Goal: Task Accomplishment & Management: Use online tool/utility

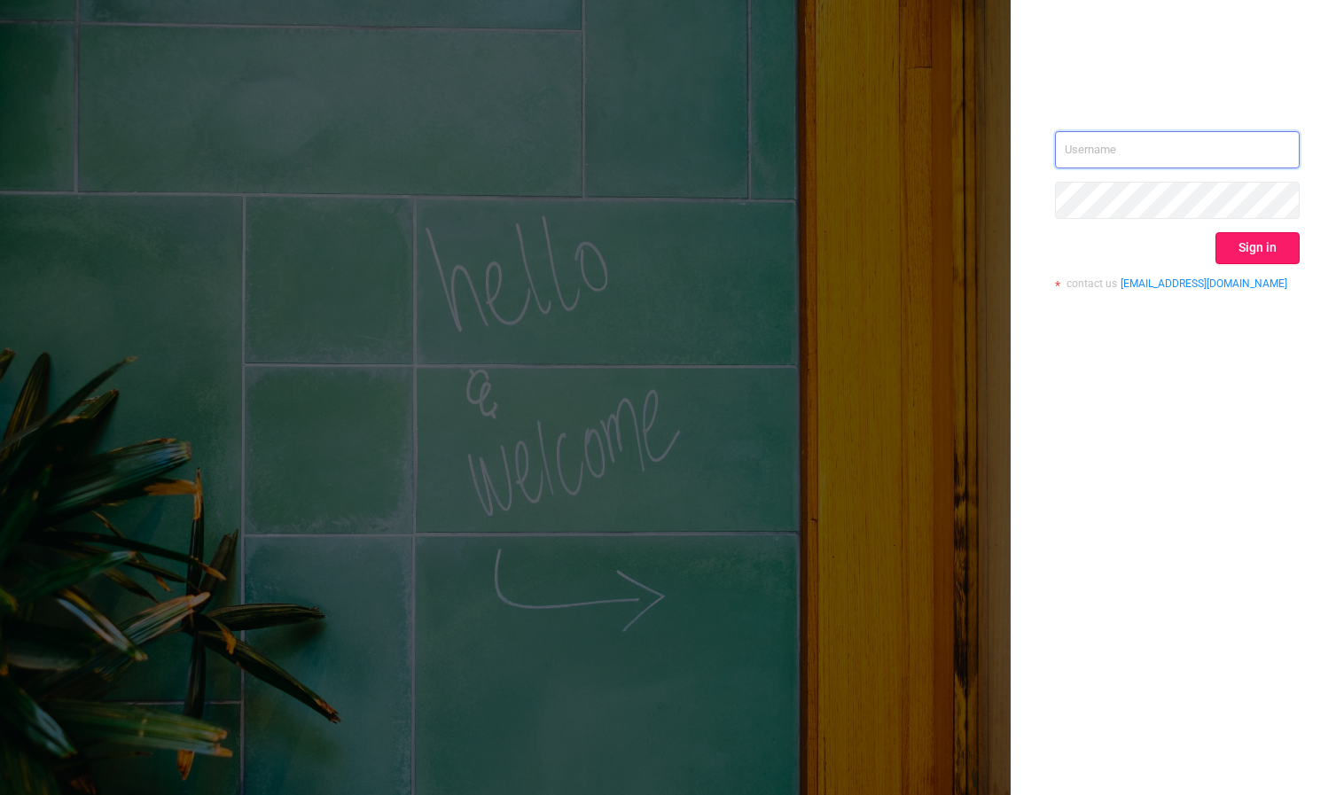
type input "[PERSON_NAME][EMAIL_ADDRESS][DOMAIN_NAME]"
click at [1249, 250] on button "Sign in" at bounding box center [1257, 248] width 84 height 32
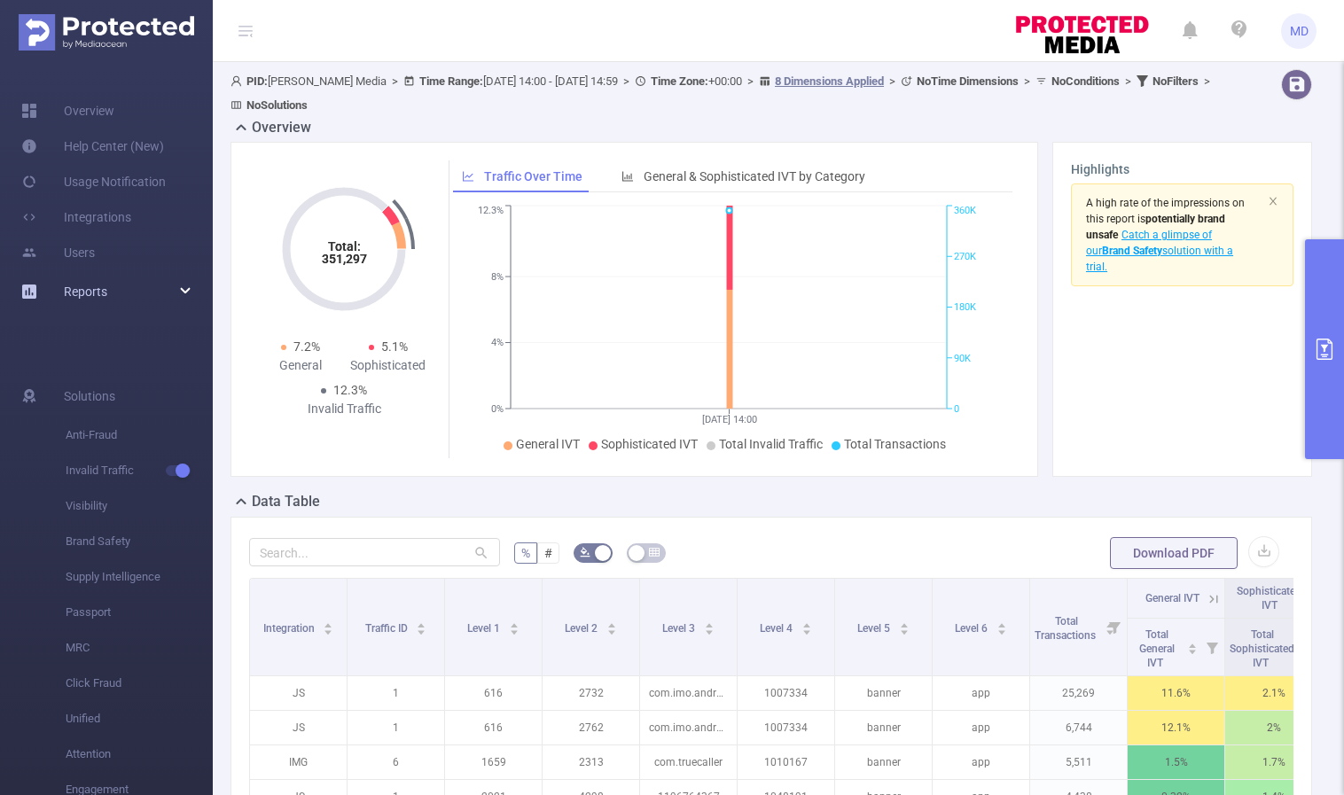
click at [176, 291] on div "Reports" at bounding box center [106, 291] width 213 height 35
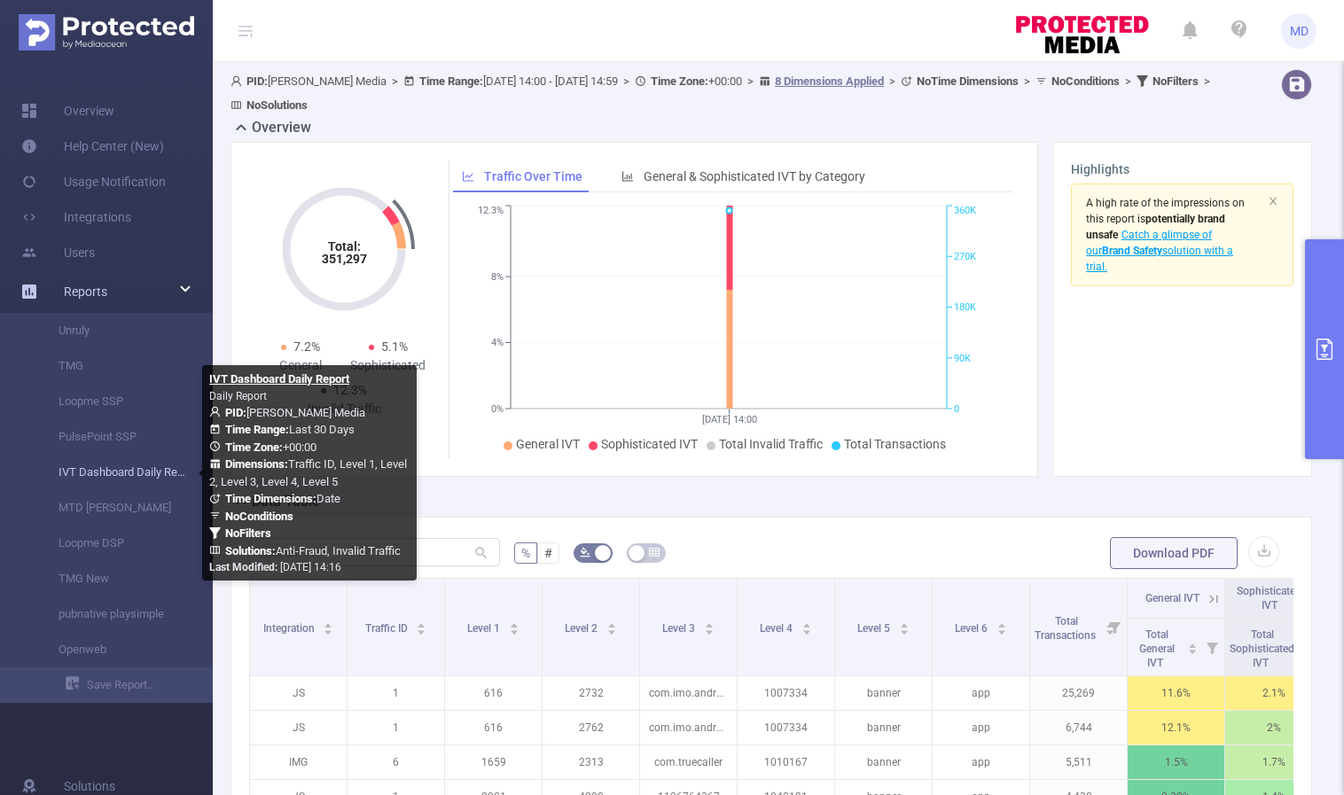
click at [90, 478] on link "IVT Dashboard Daily Report" at bounding box center [113, 472] width 156 height 35
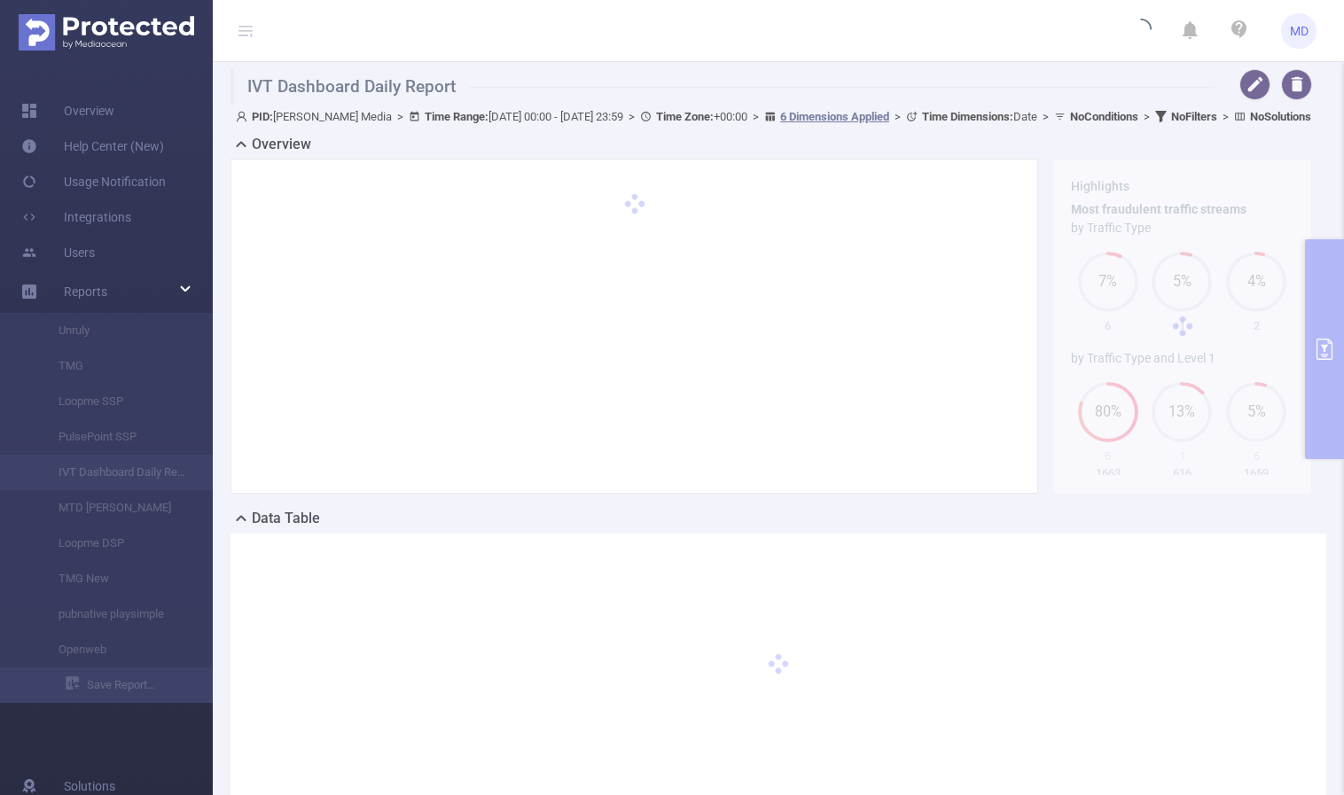
type input "[DATE] 00:00"
type input "[DATE] 23:59"
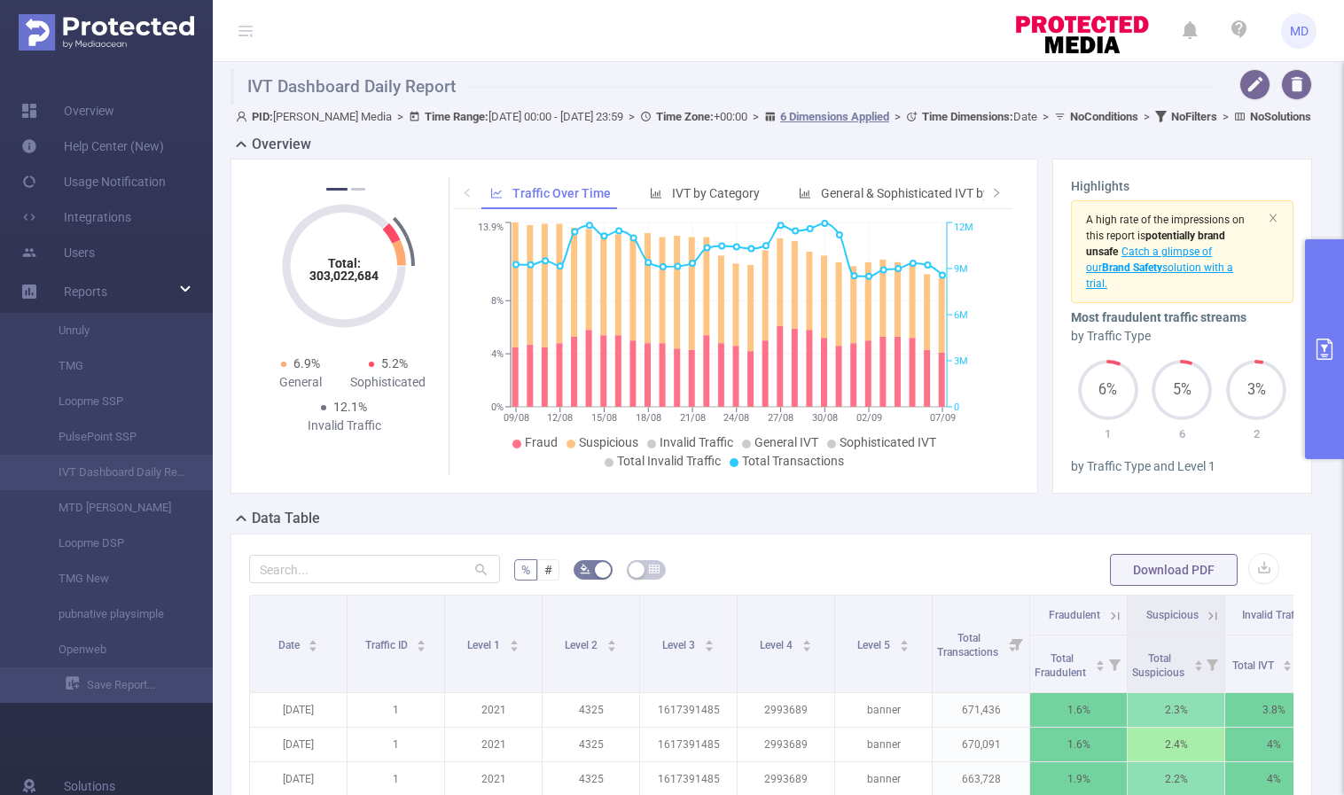
click at [1330, 353] on icon "primary" at bounding box center [1324, 349] width 21 height 21
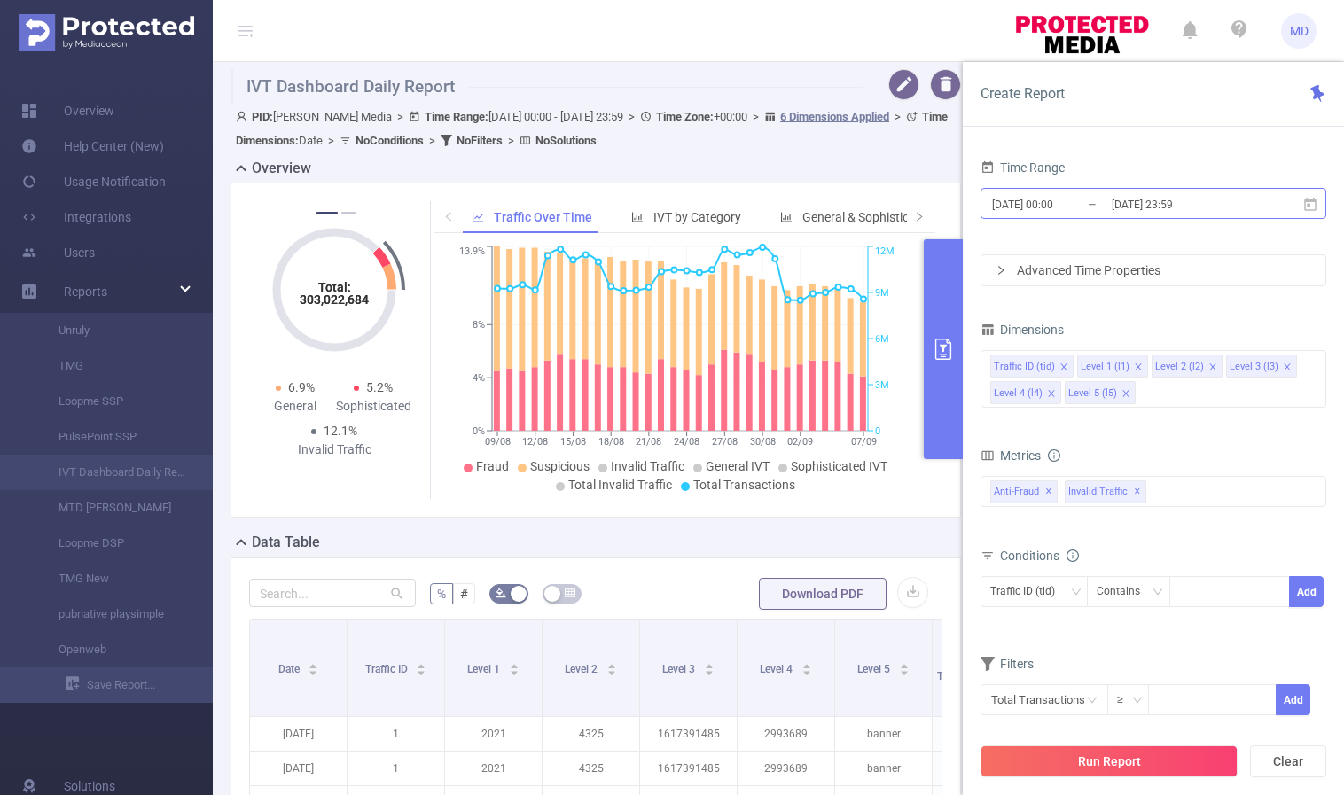
click at [1140, 205] on input "[DATE] 23:59" at bounding box center [1182, 204] width 144 height 24
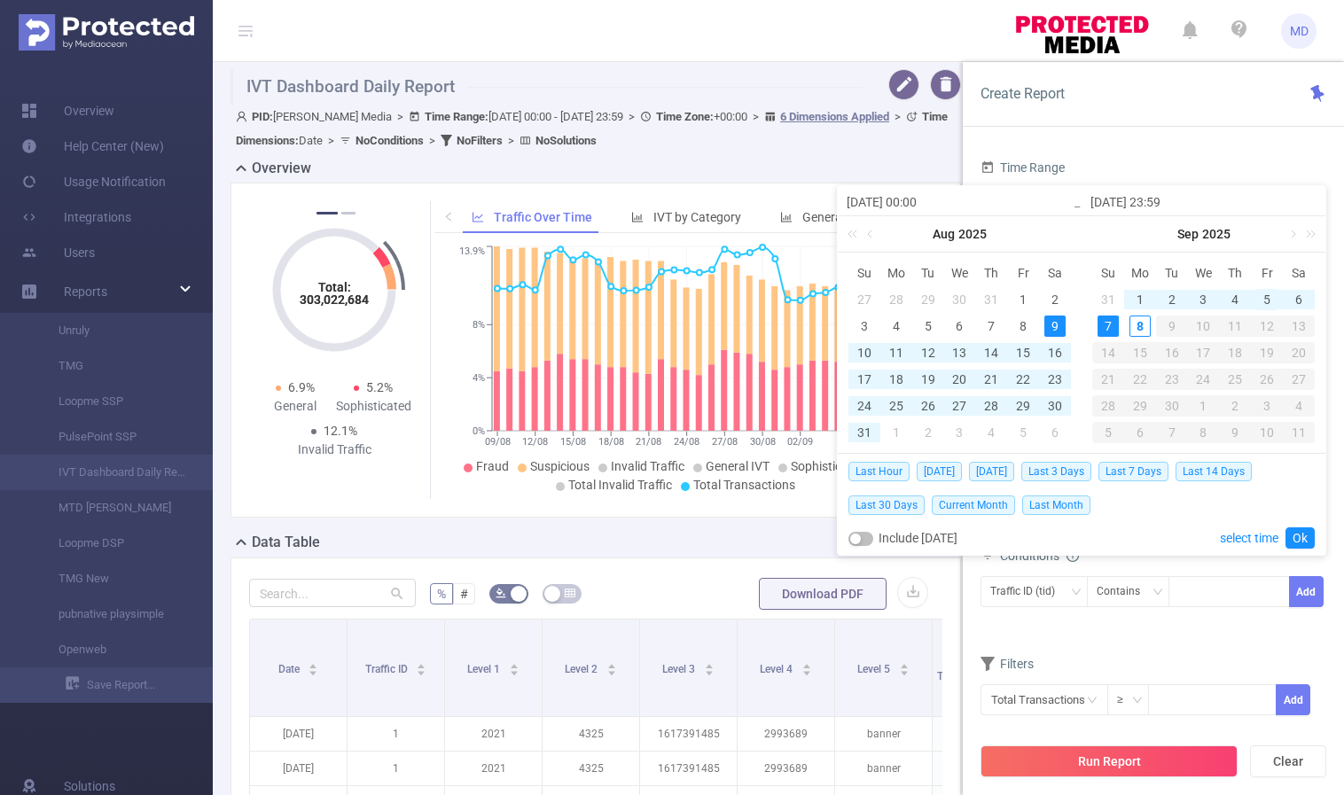
click at [1269, 300] on div "5" at bounding box center [1266, 299] width 21 height 21
type input "[DATE] 00:00"
type input "[DATE] 23:59"
type input "[DATE] 00:00"
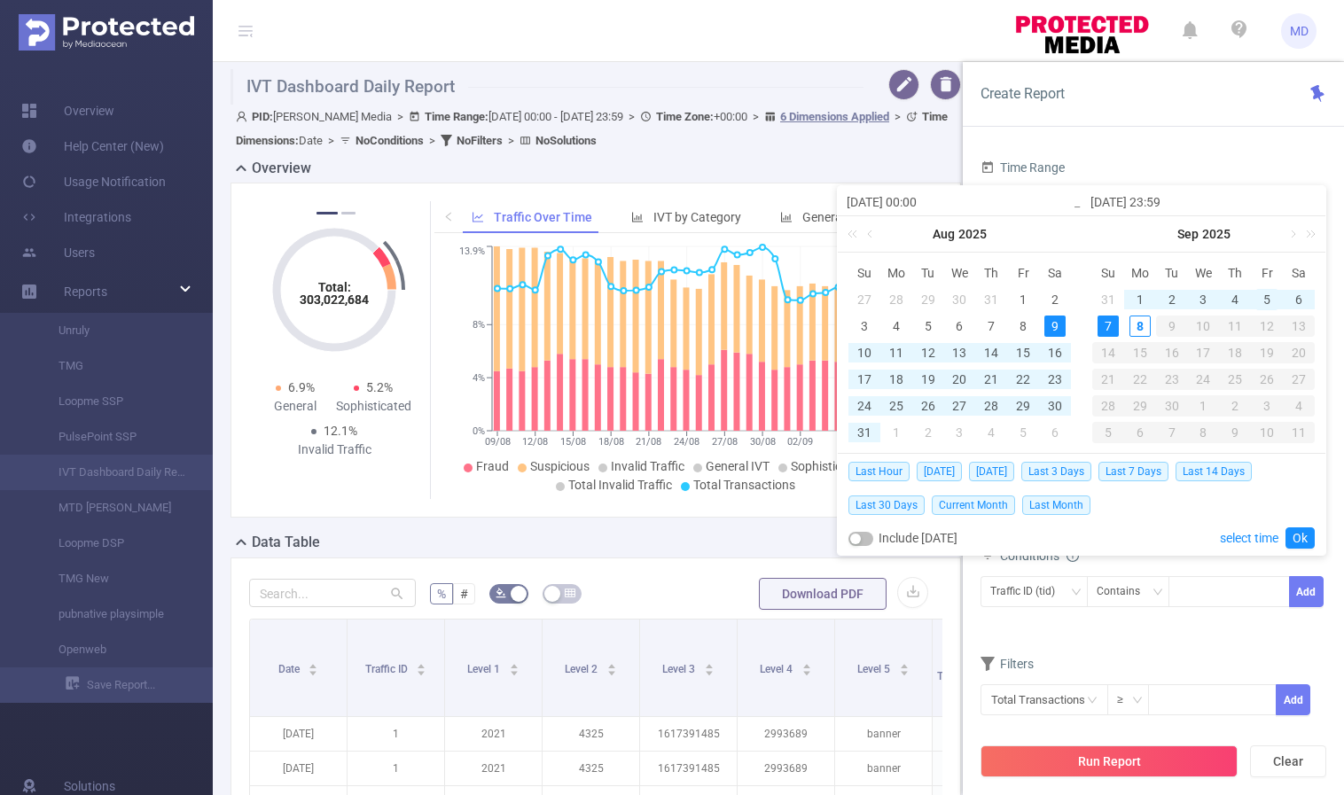
type input "[DATE] 23:59"
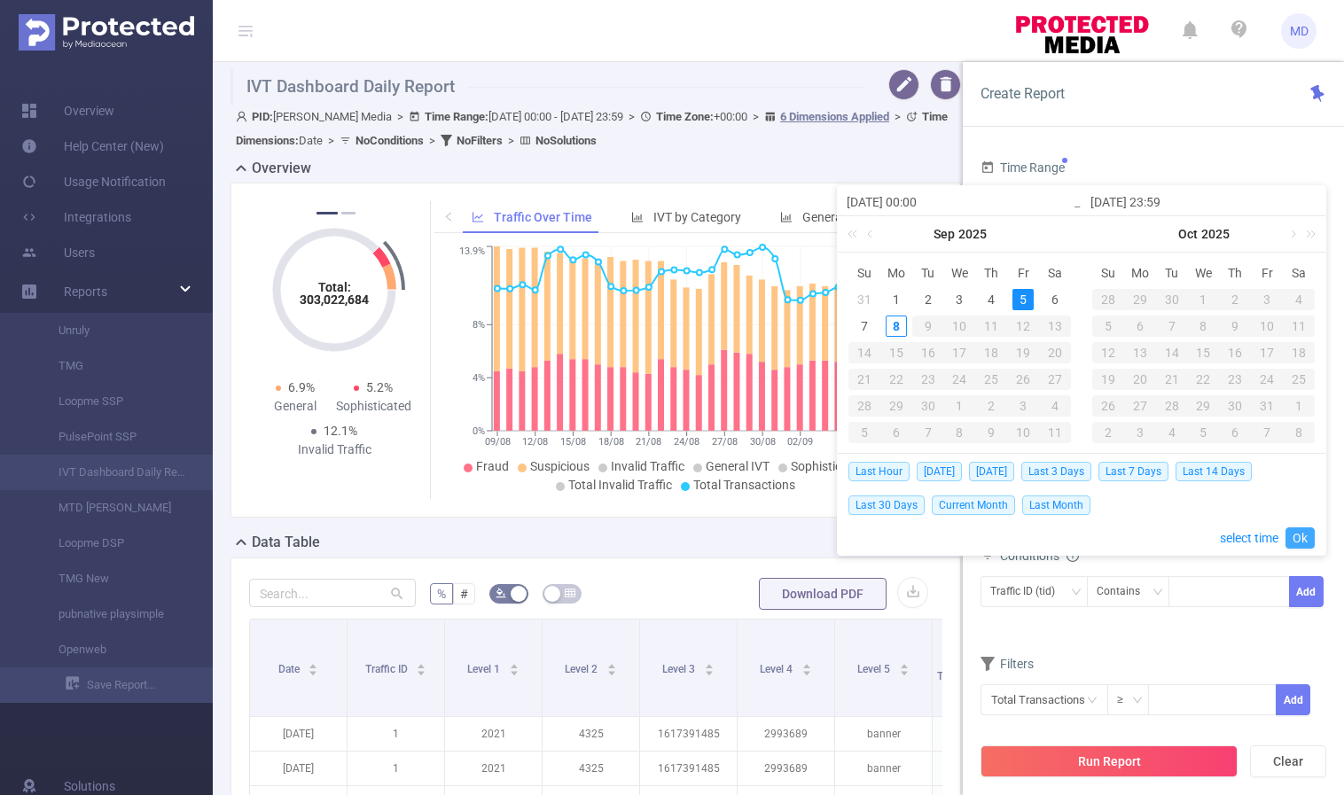
click at [1302, 541] on link "Ok" at bounding box center [1299, 537] width 29 height 21
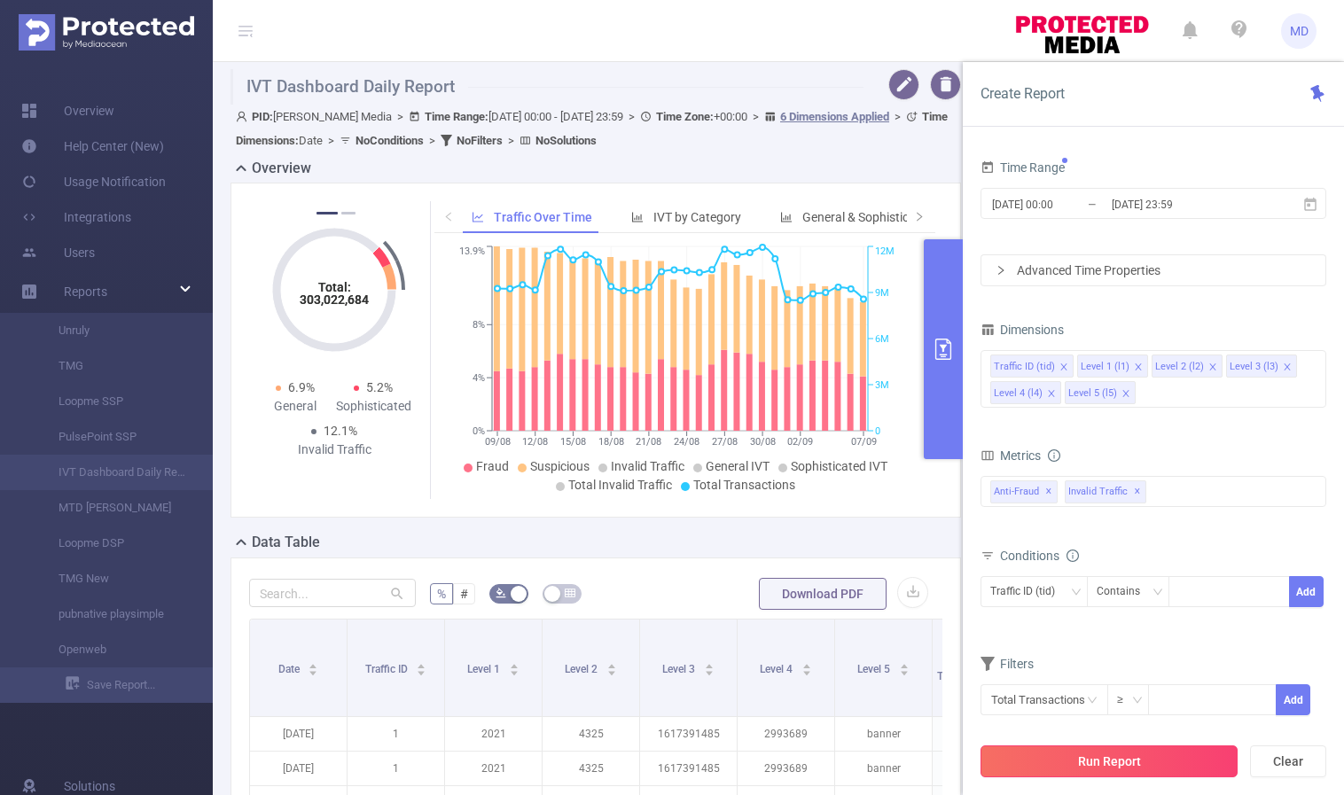
click at [1115, 759] on button "Run Report" at bounding box center [1108, 762] width 257 height 32
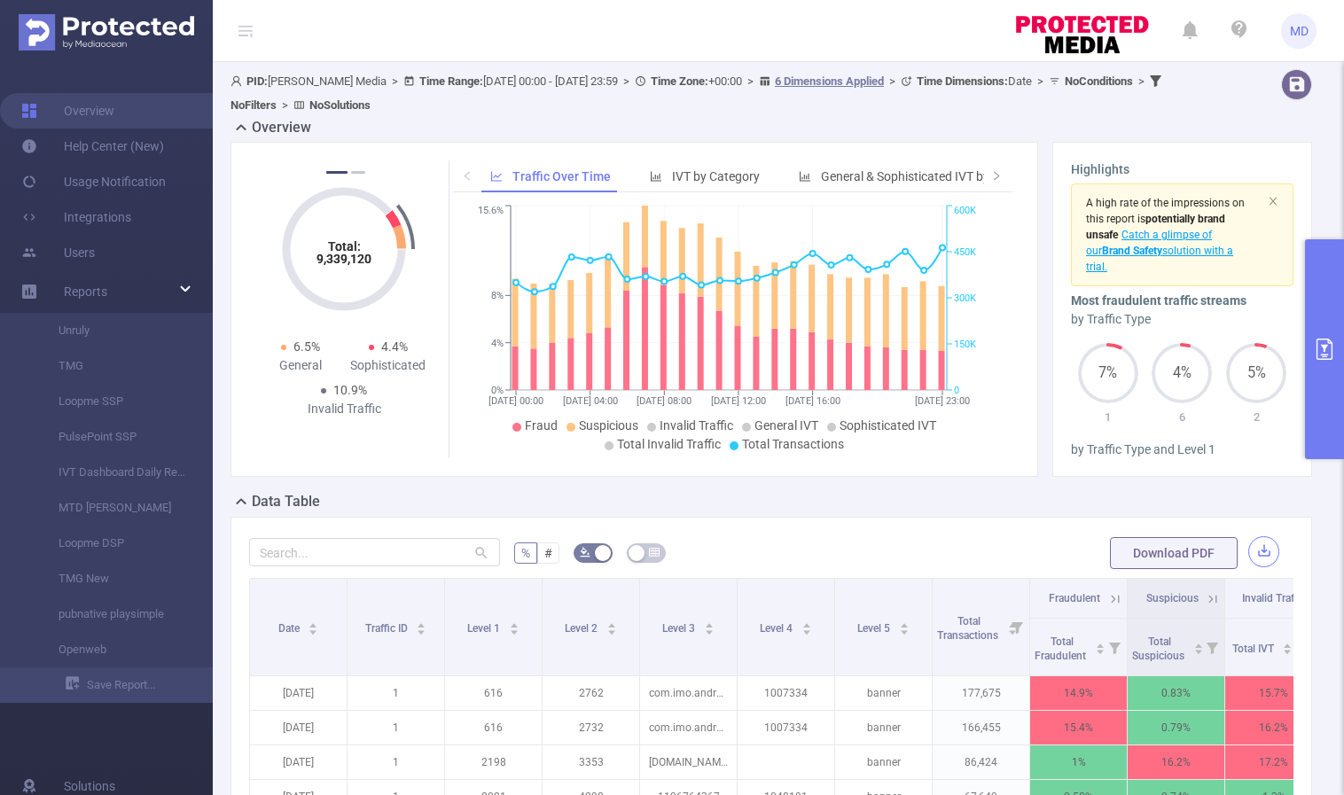
click at [1254, 547] on button "button" at bounding box center [1263, 551] width 31 height 31
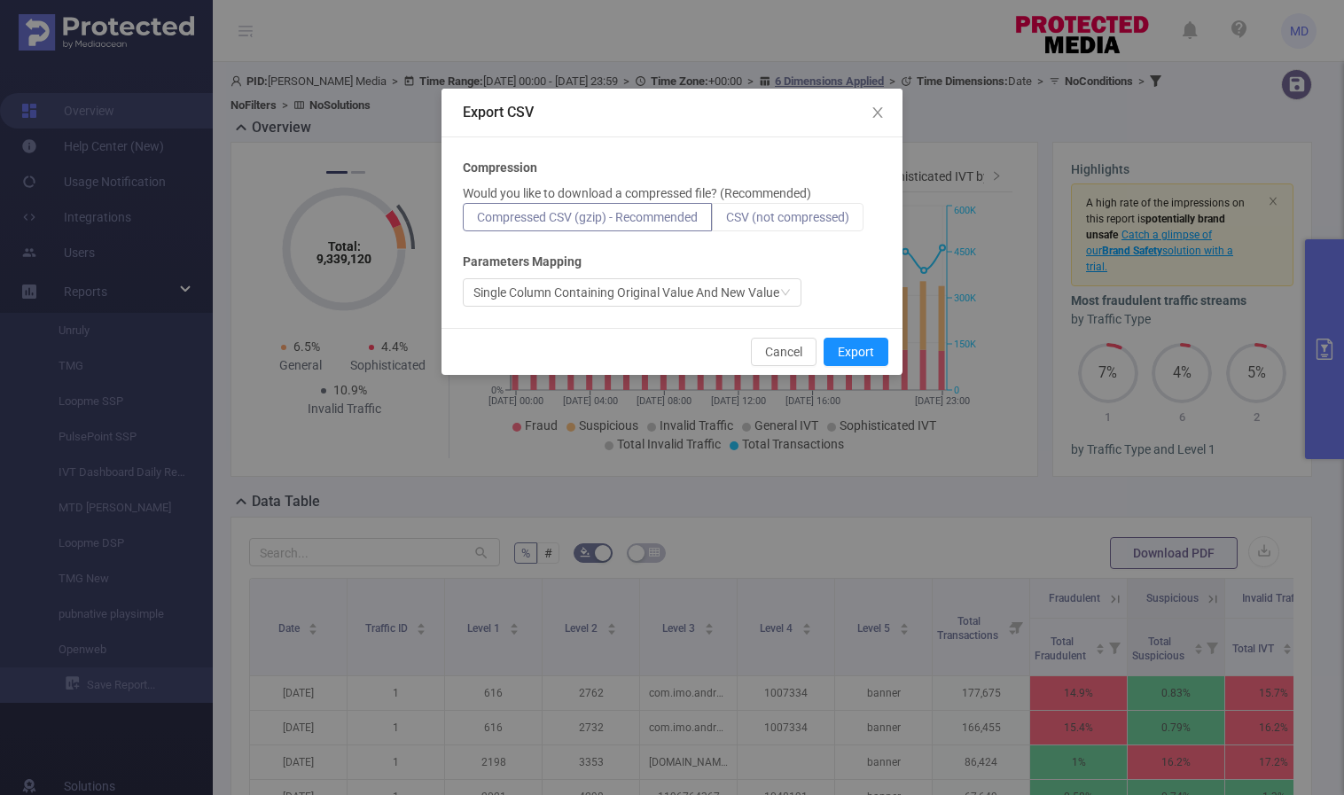
click at [753, 221] on span "CSV (not compressed)" at bounding box center [787, 217] width 123 height 14
click at [726, 222] on input "CSV (not compressed)" at bounding box center [726, 222] width 0 height 0
click at [863, 358] on button "Export" at bounding box center [856, 352] width 65 height 28
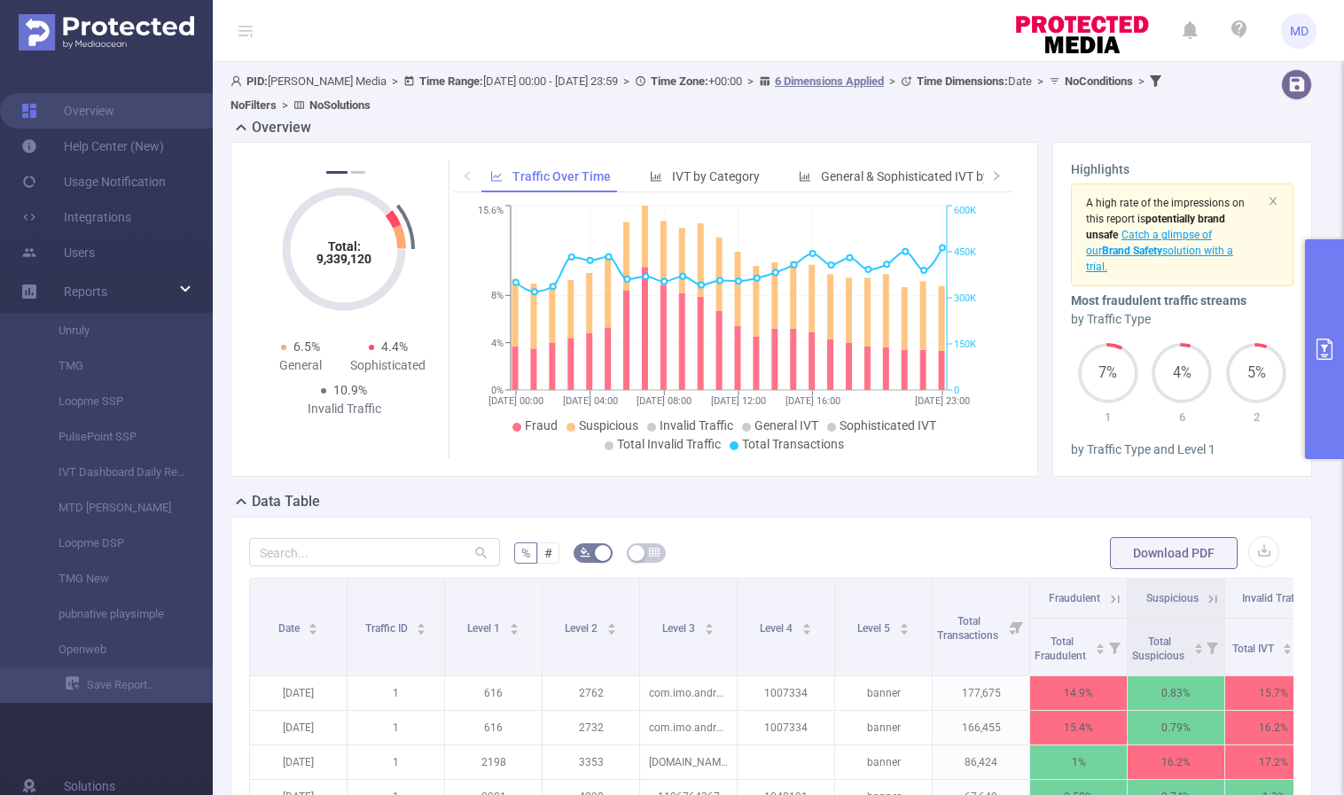
click at [1328, 316] on button "primary" at bounding box center [1324, 349] width 39 height 220
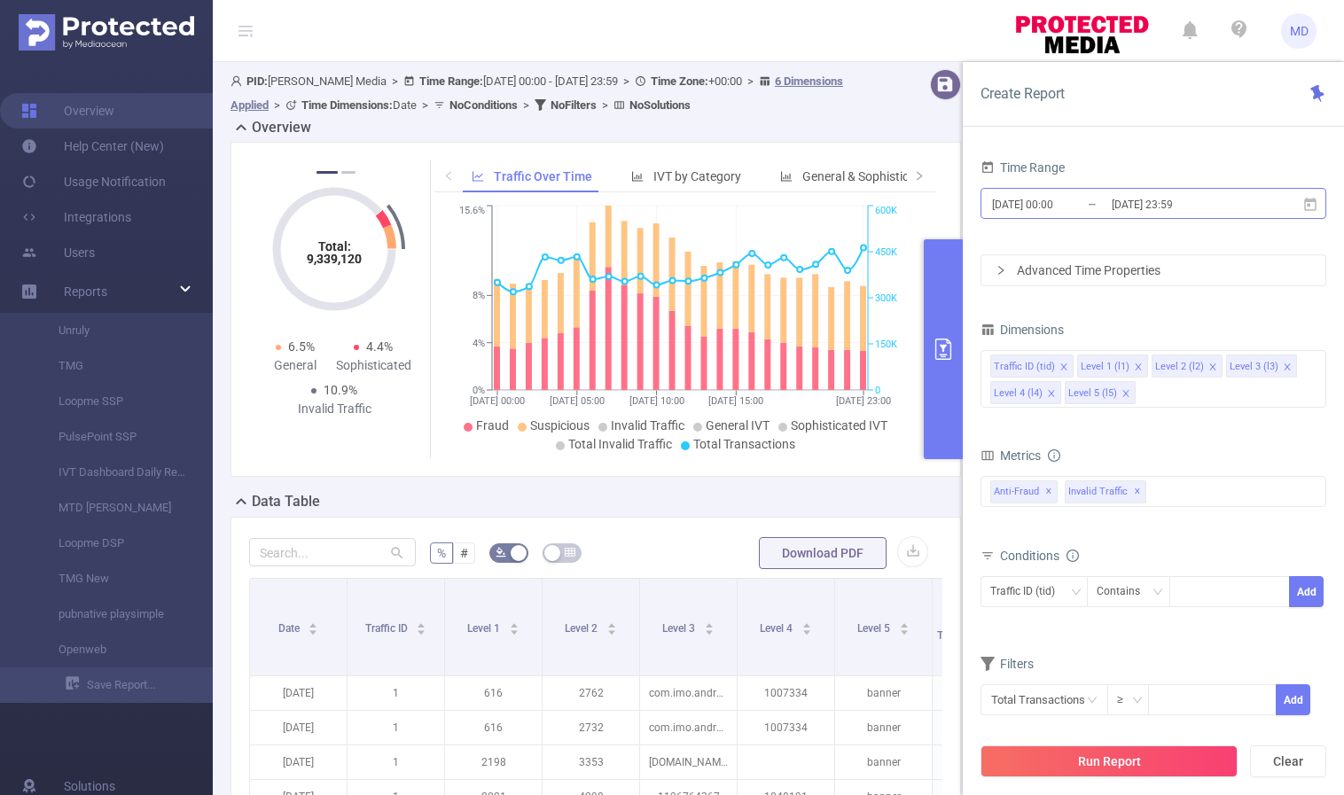
click at [1165, 202] on input "[DATE] 23:59" at bounding box center [1182, 204] width 144 height 24
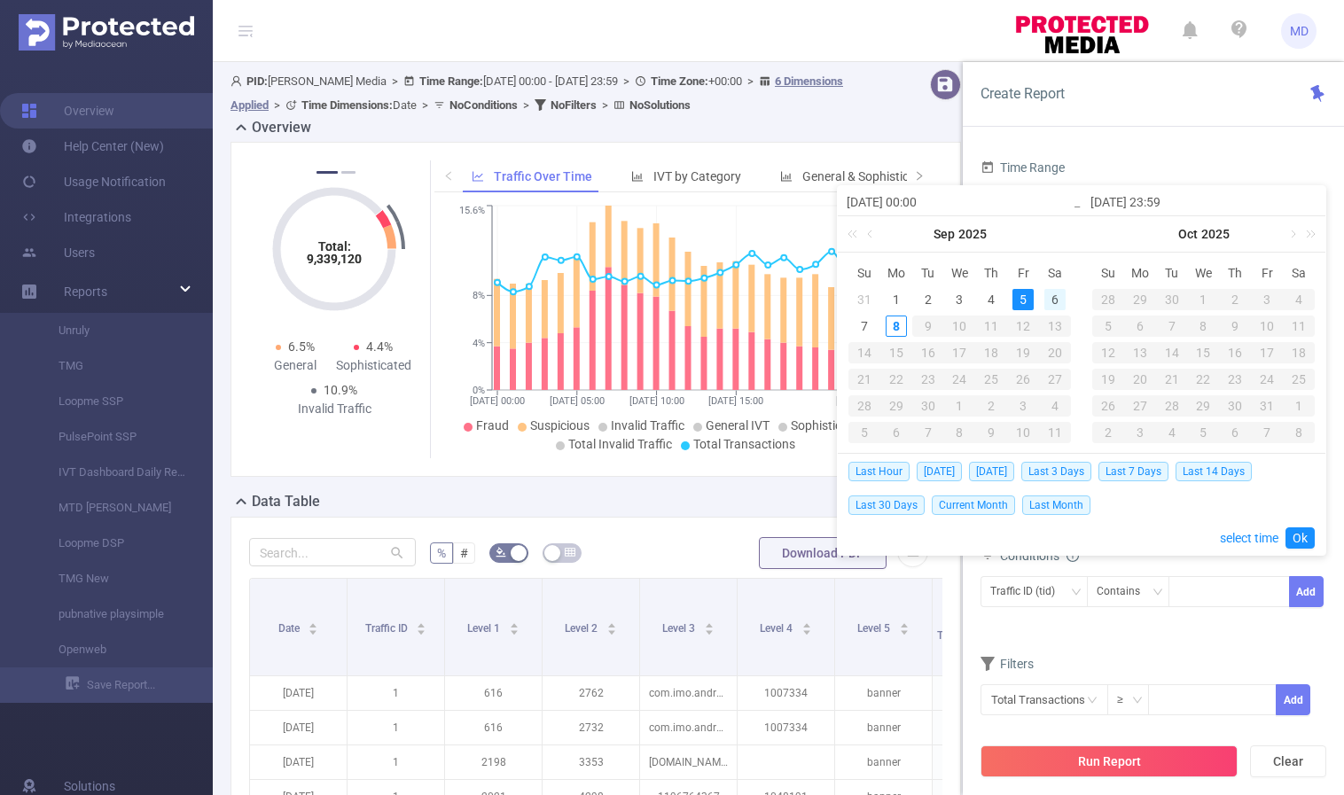
click at [1052, 297] on div "6" at bounding box center [1054, 299] width 21 height 21
type input "[DATE] 00:00"
type input "[DATE] 23:59"
type input "[DATE] 00:00"
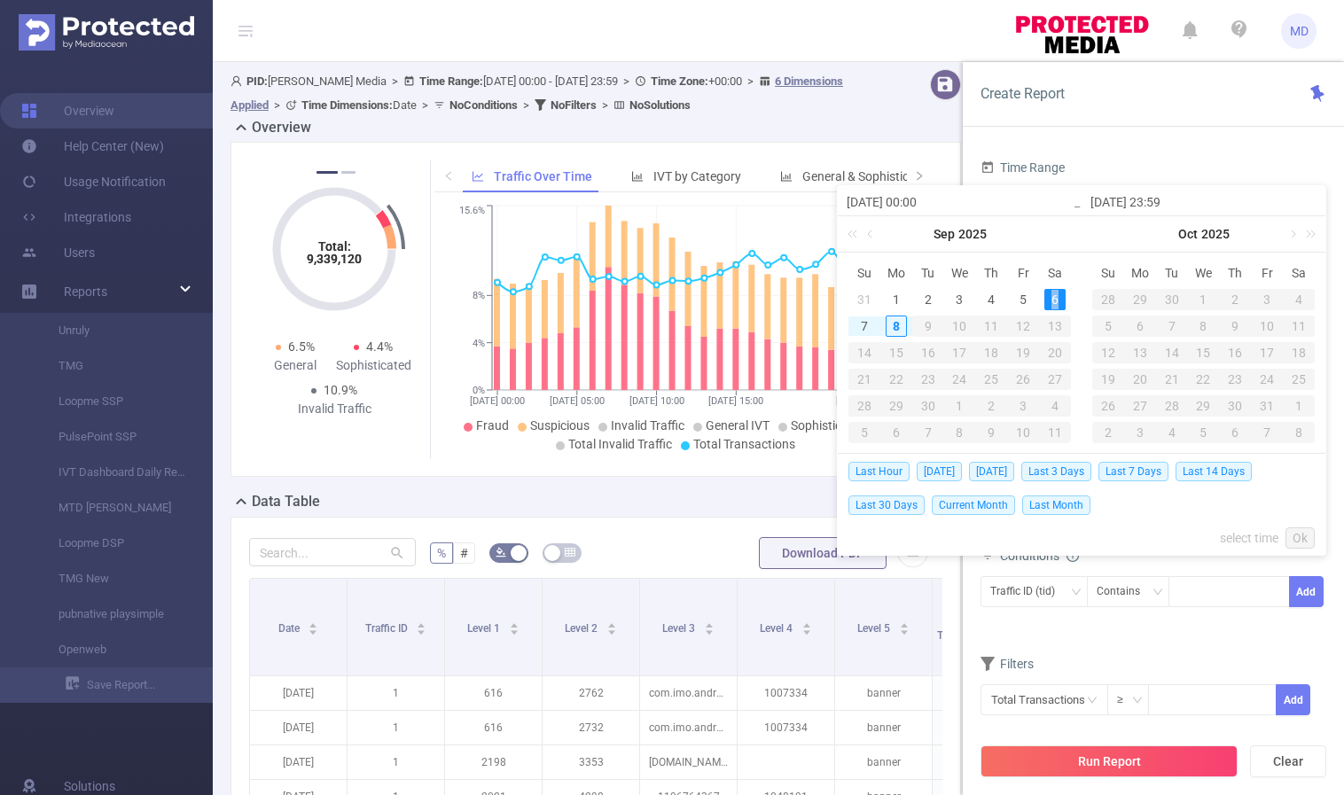
type input "[DATE] 23:59"
click at [1303, 534] on link "Ok" at bounding box center [1299, 537] width 29 height 21
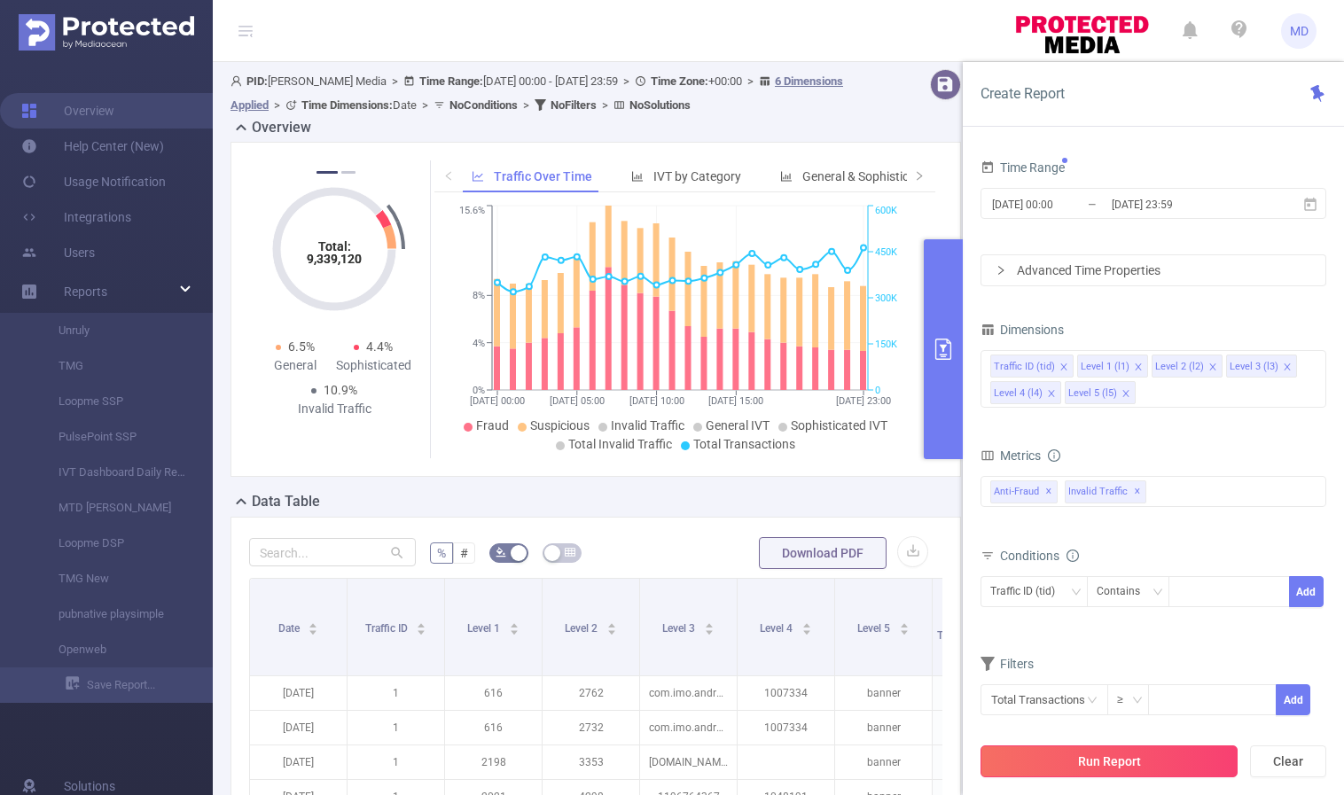
click at [1106, 764] on button "Run Report" at bounding box center [1108, 762] width 257 height 32
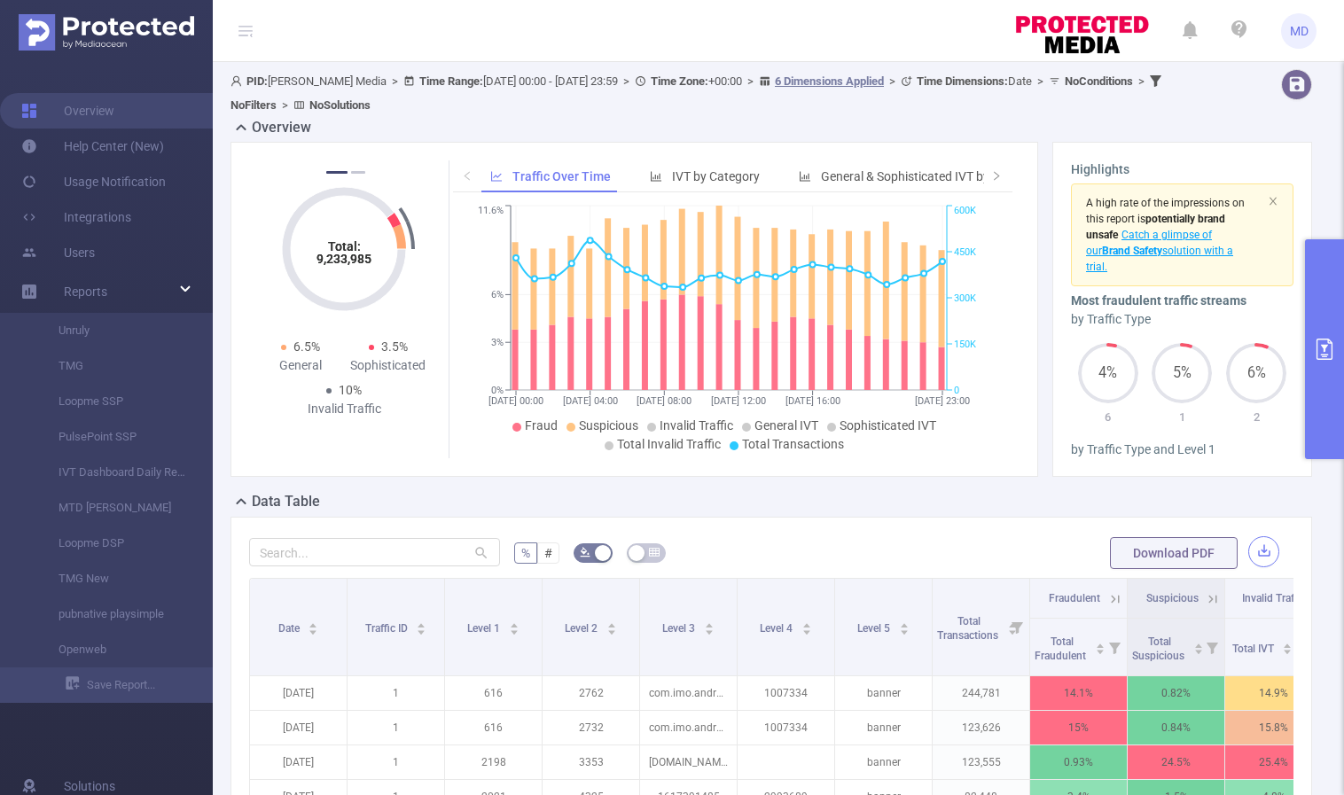
click at [1249, 543] on button "button" at bounding box center [1263, 551] width 31 height 31
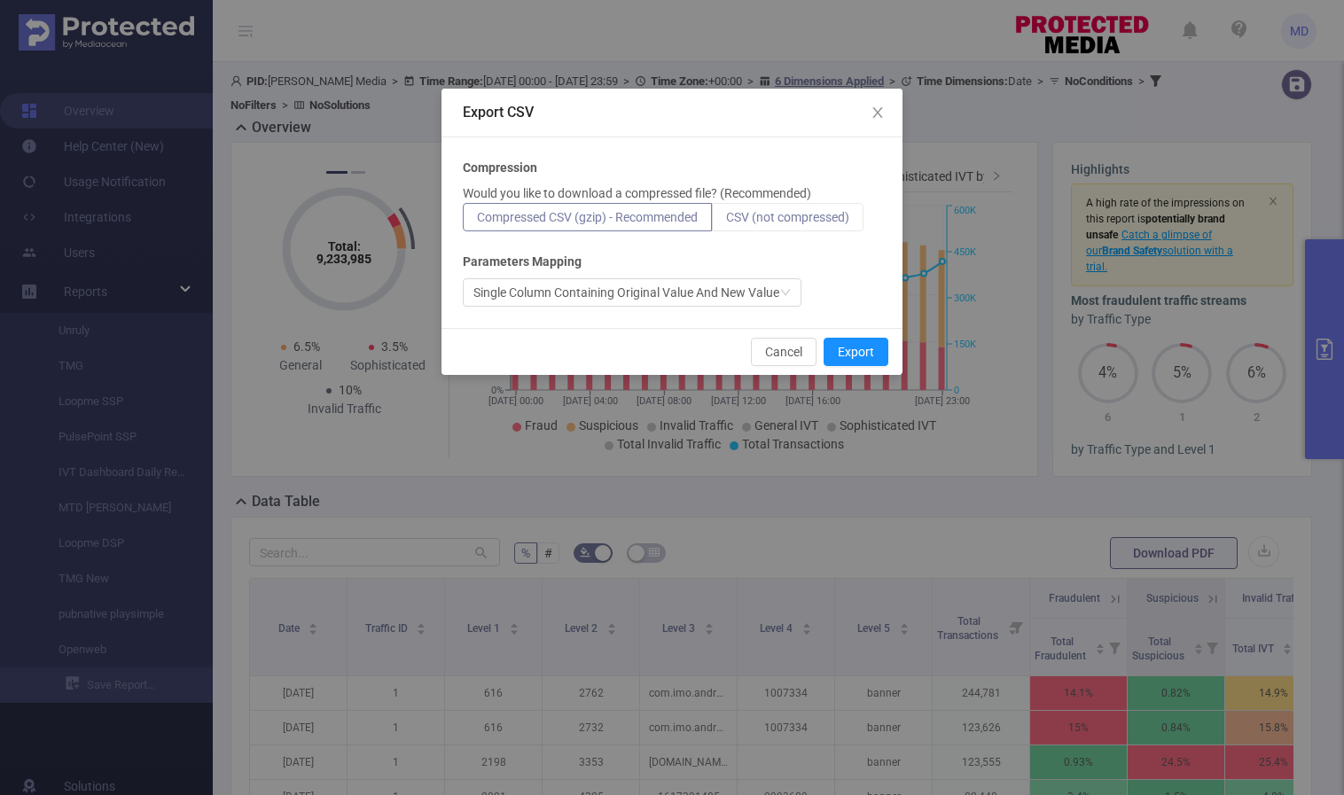
click at [831, 223] on span "CSV (not compressed)" at bounding box center [787, 217] width 123 height 14
click at [726, 222] on input "CSV (not compressed)" at bounding box center [726, 222] width 0 height 0
click at [865, 357] on button "Export" at bounding box center [856, 352] width 65 height 28
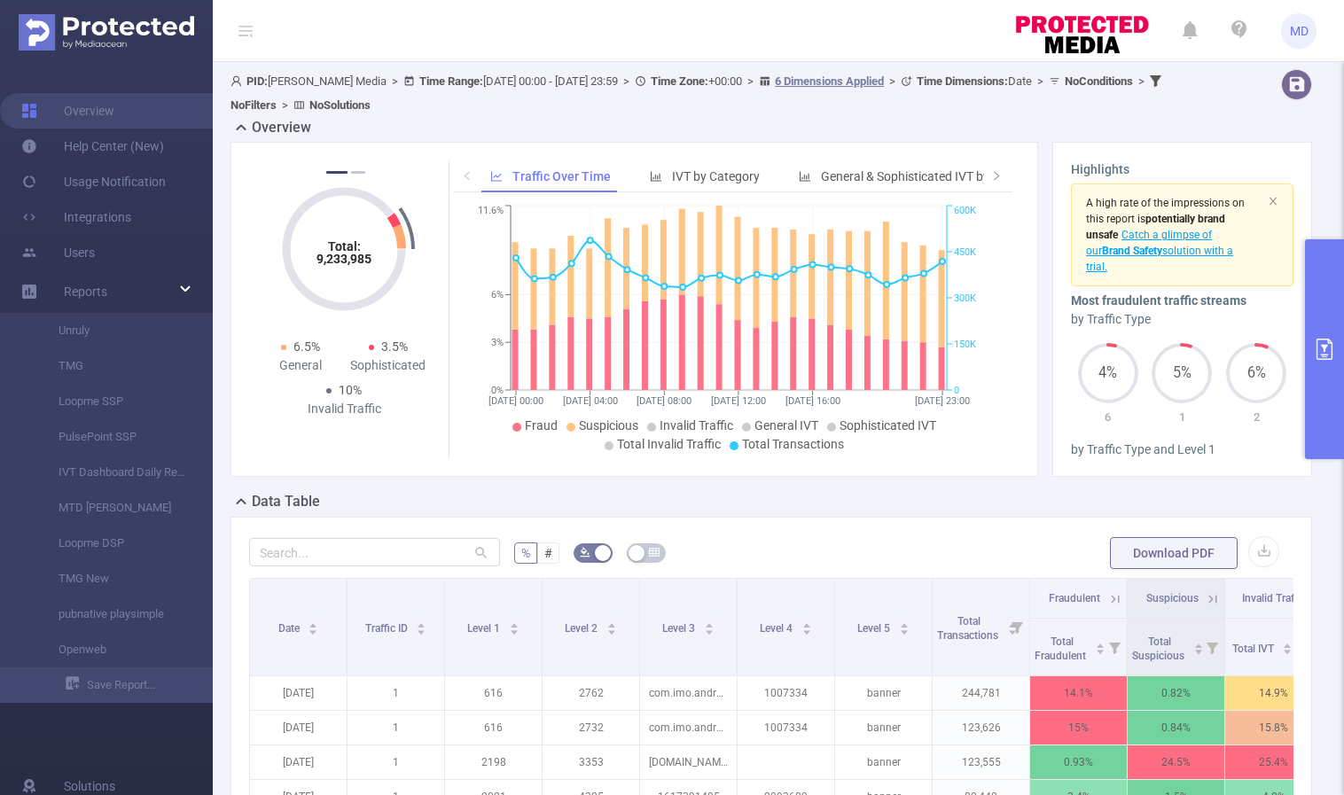
click at [1331, 349] on icon "primary" at bounding box center [1324, 349] width 21 height 21
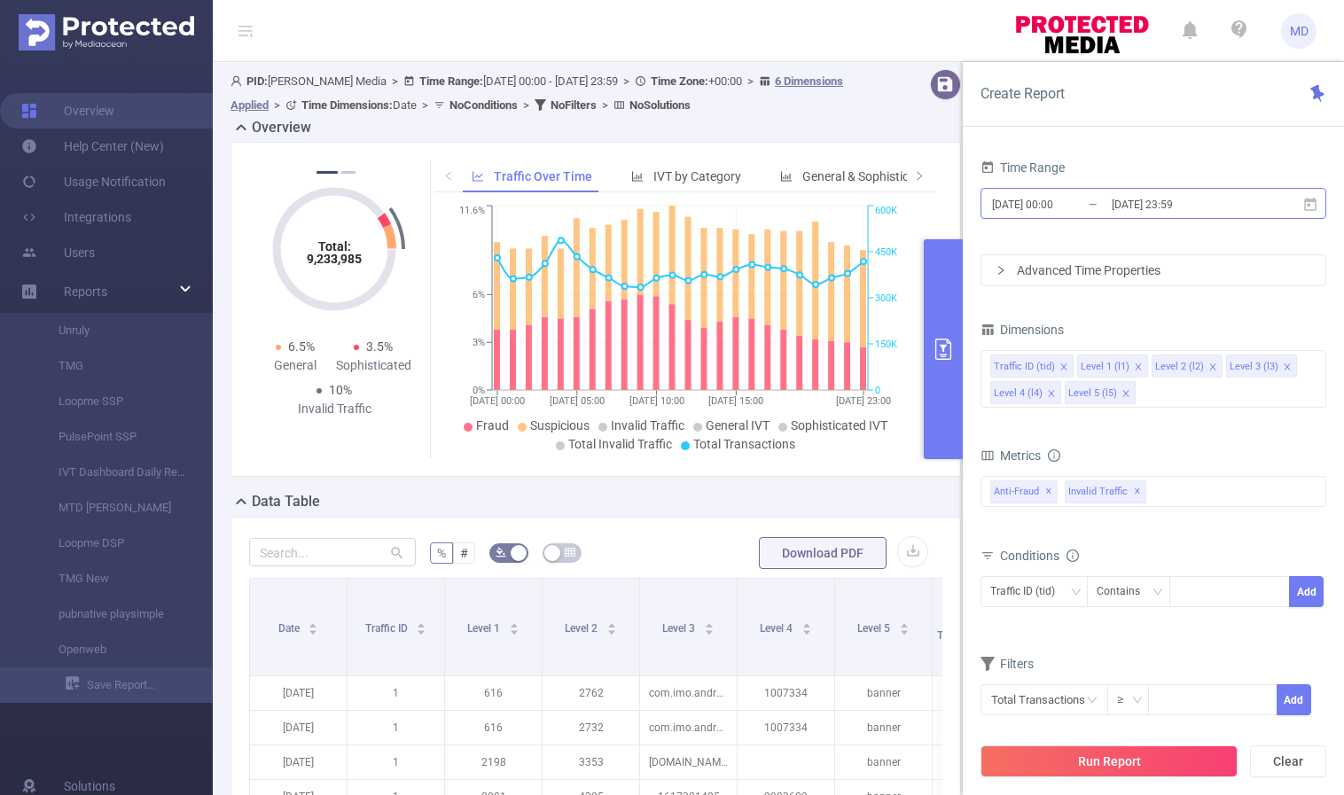
click at [1154, 202] on input "[DATE] 23:59" at bounding box center [1182, 204] width 144 height 24
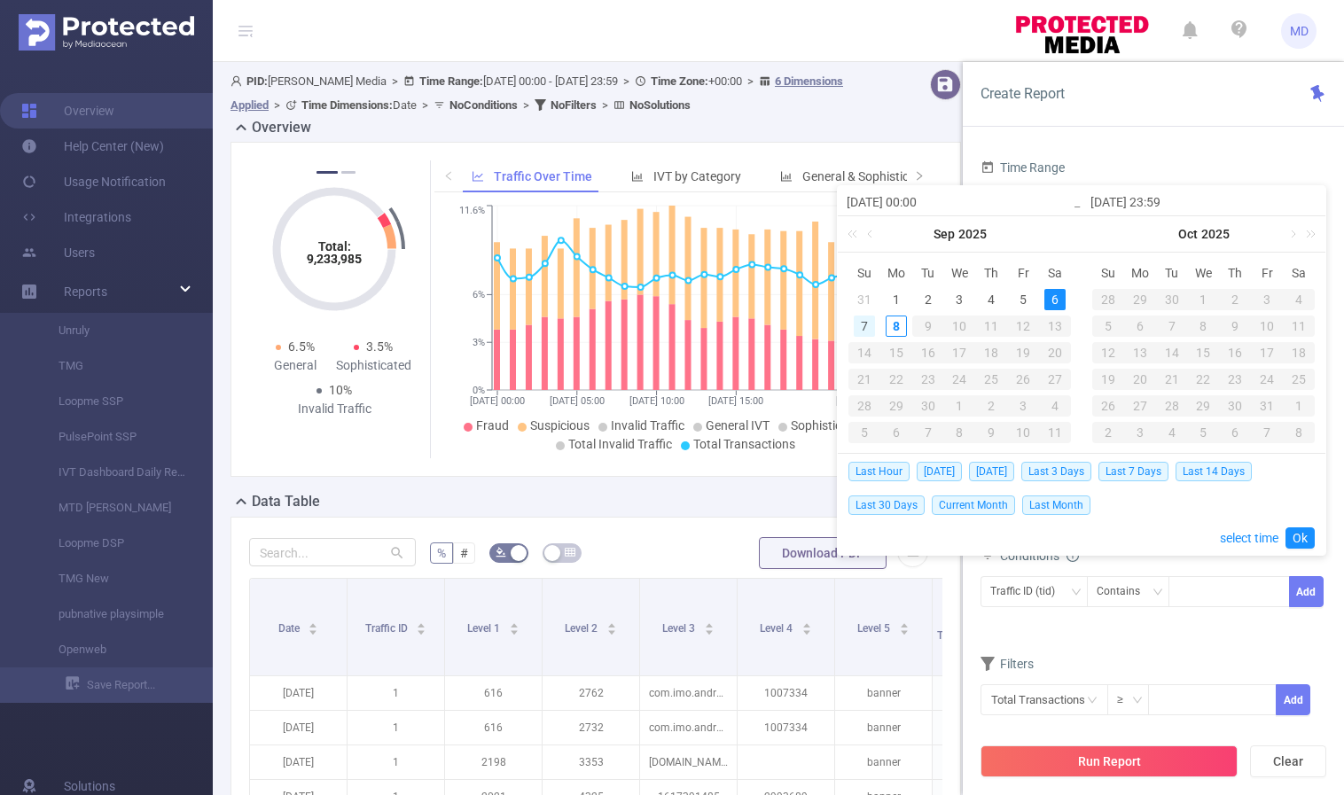
click at [869, 323] on div "7" at bounding box center [864, 326] width 21 height 21
type input "[DATE] 00:00"
type input "[DATE] 23:59"
type input "[DATE] 00:00"
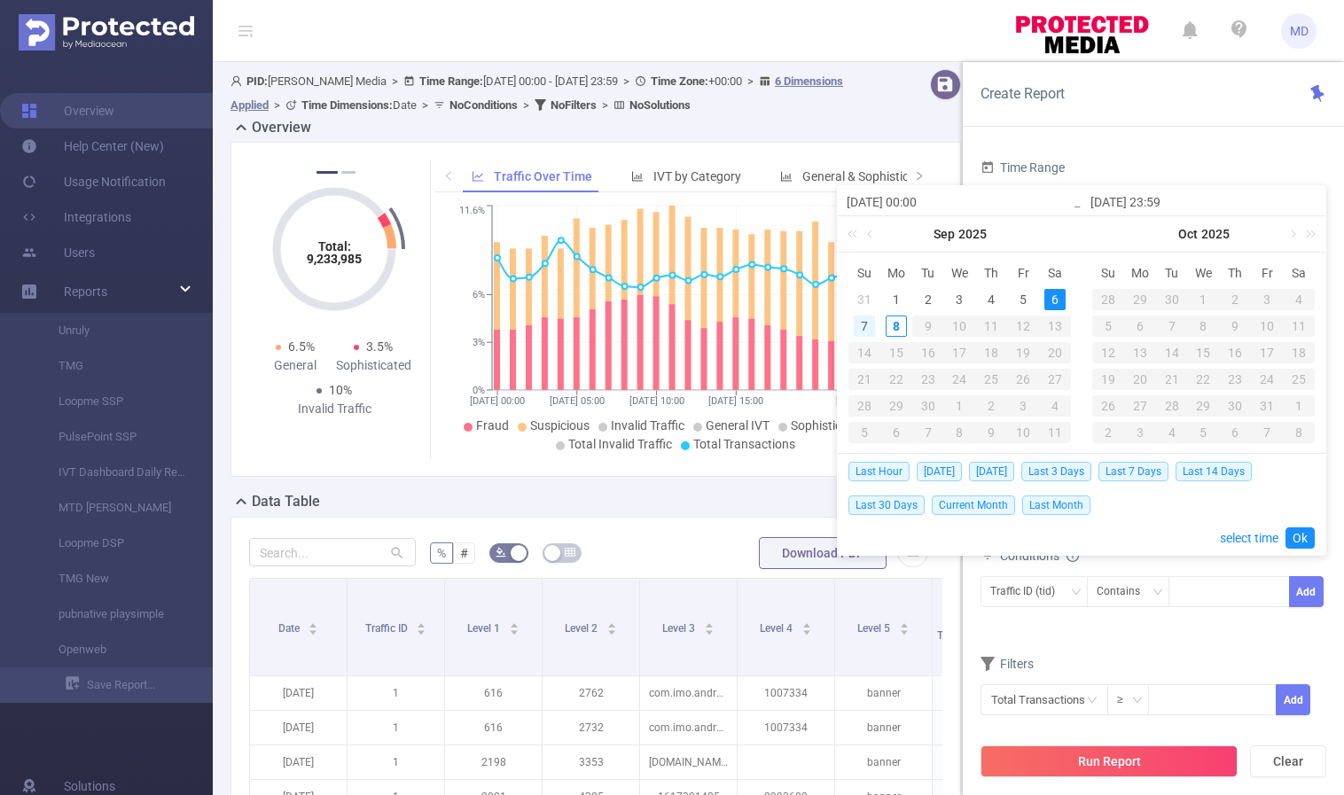
type input "[DATE] 23:59"
click at [1311, 534] on link "Ok" at bounding box center [1299, 537] width 29 height 21
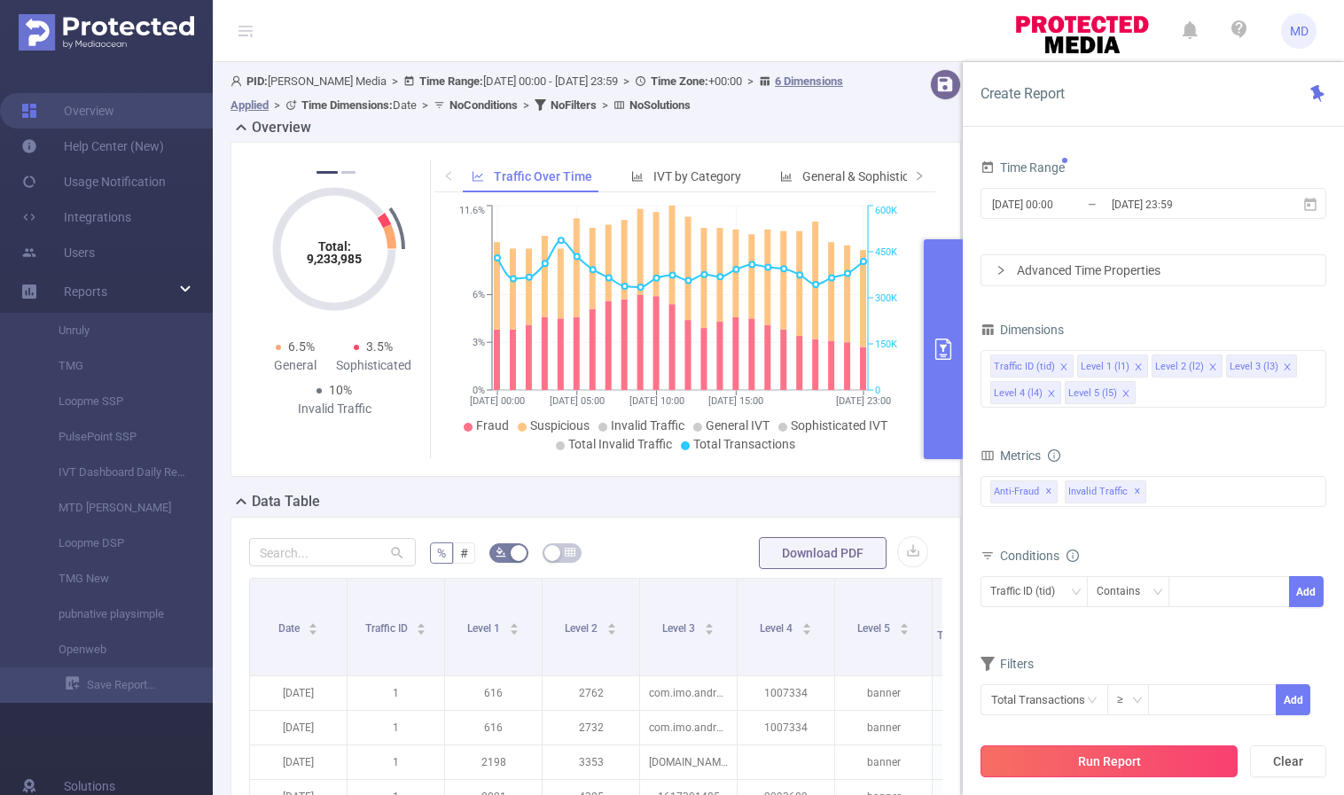
click at [1086, 761] on button "Run Report" at bounding box center [1108, 762] width 257 height 32
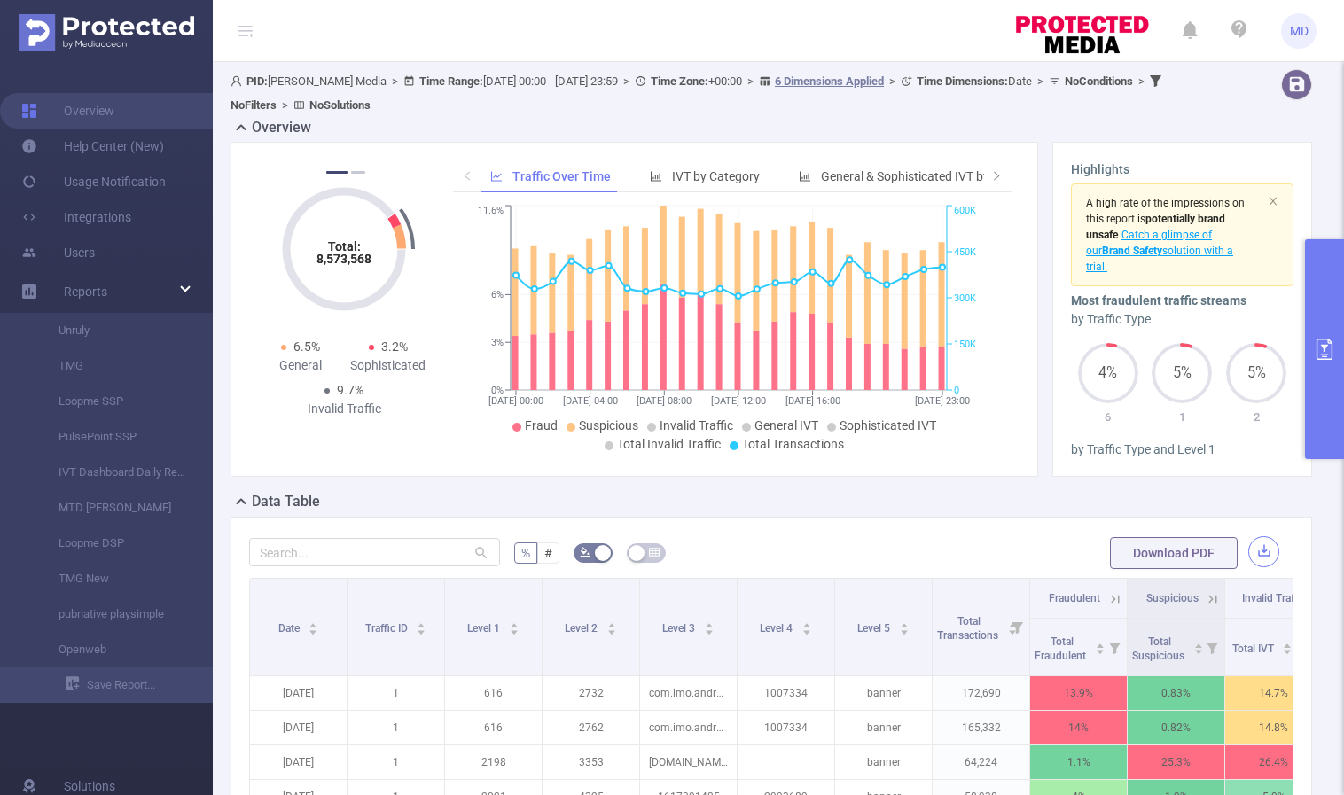
click at [1260, 553] on button "button" at bounding box center [1263, 551] width 31 height 31
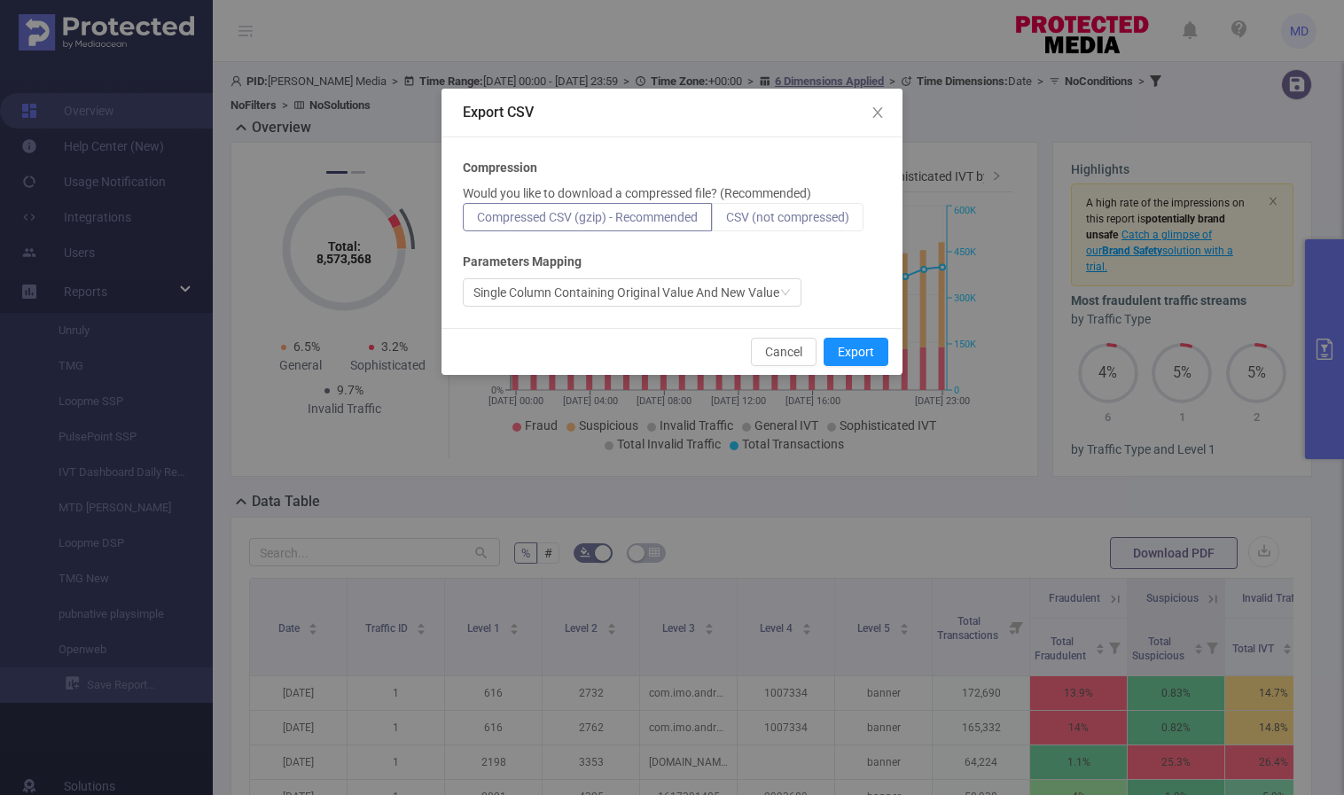
click at [754, 213] on span "CSV (not compressed)" at bounding box center [787, 217] width 123 height 14
click at [726, 222] on input "CSV (not compressed)" at bounding box center [726, 222] width 0 height 0
click at [866, 347] on button "Export" at bounding box center [856, 352] width 65 height 28
